Goal: Task Accomplishment & Management: Use online tool/utility

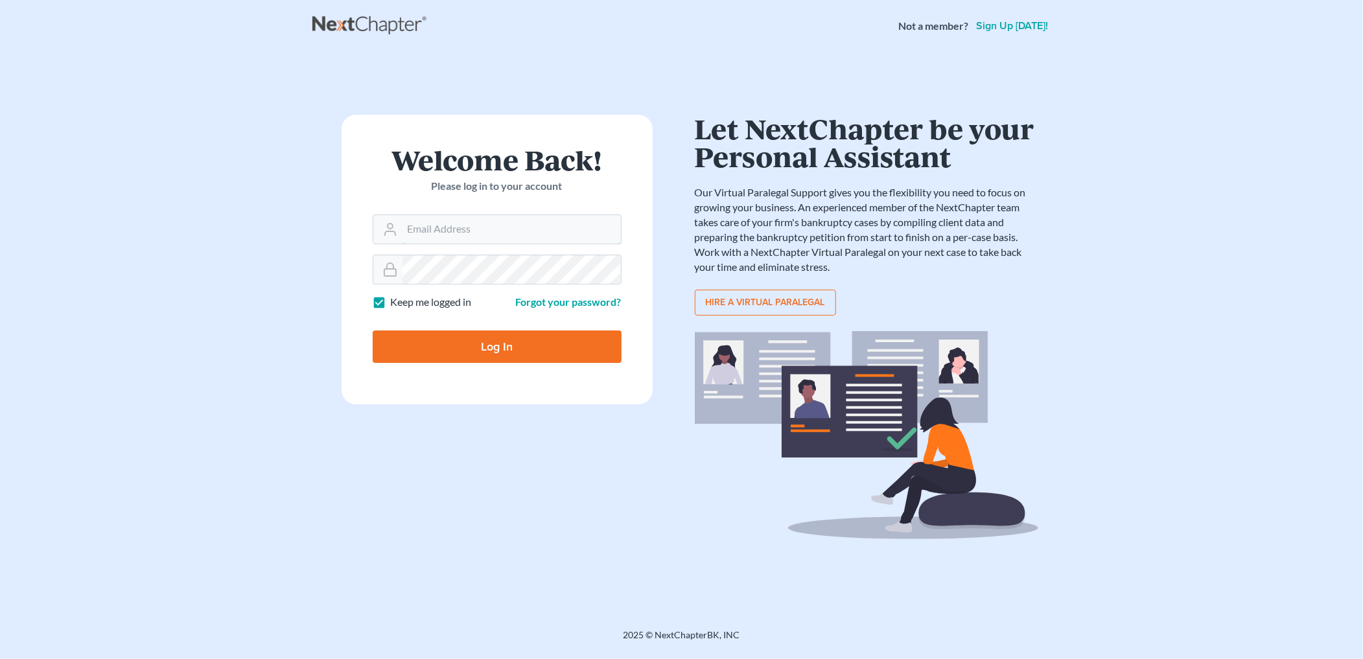
type input "[PERSON_NAME][EMAIL_ADDRESS][DOMAIN_NAME]"
click at [548, 351] on input "Log In" at bounding box center [497, 347] width 249 height 32
type input "Thinking..."
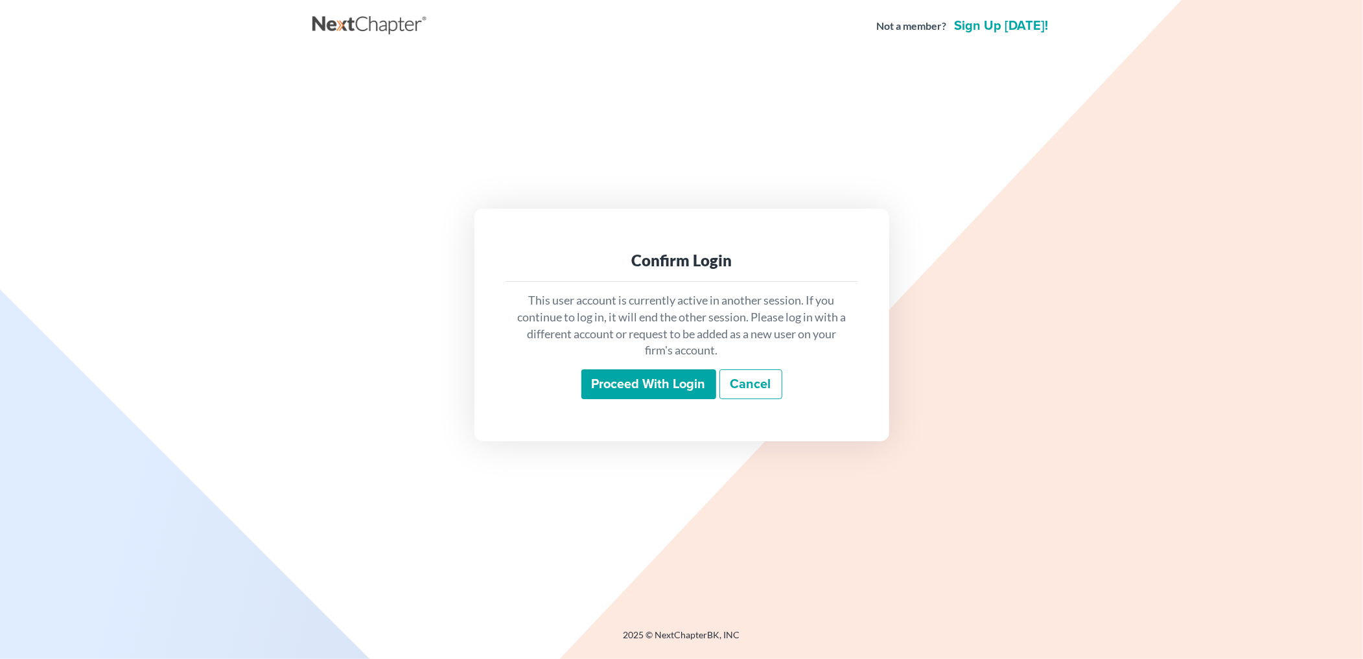
click at [600, 375] on input "Proceed with login" at bounding box center [648, 384] width 135 height 30
